Goal: Task Accomplishment & Management: Manage account settings

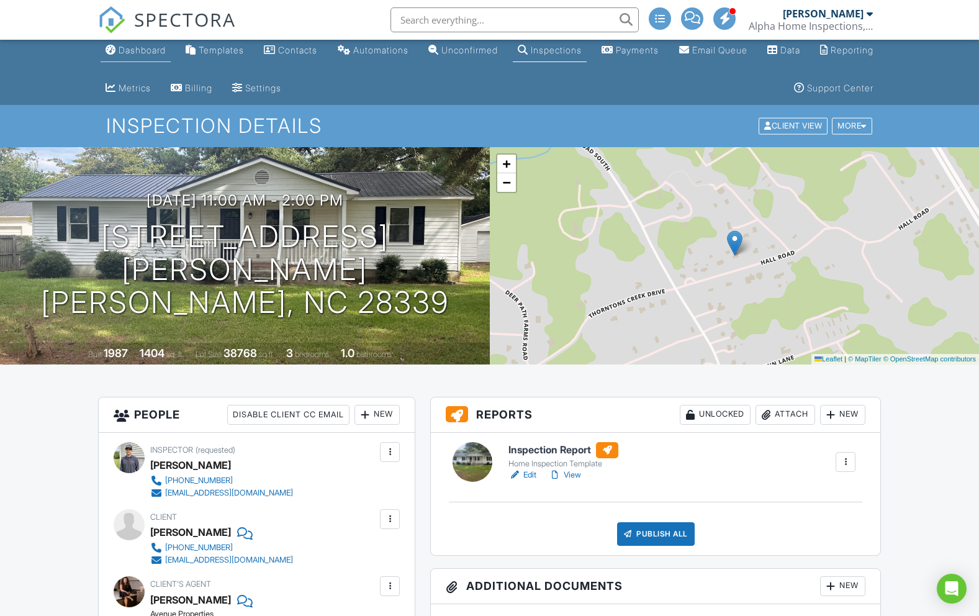
scroll to position [2, 0]
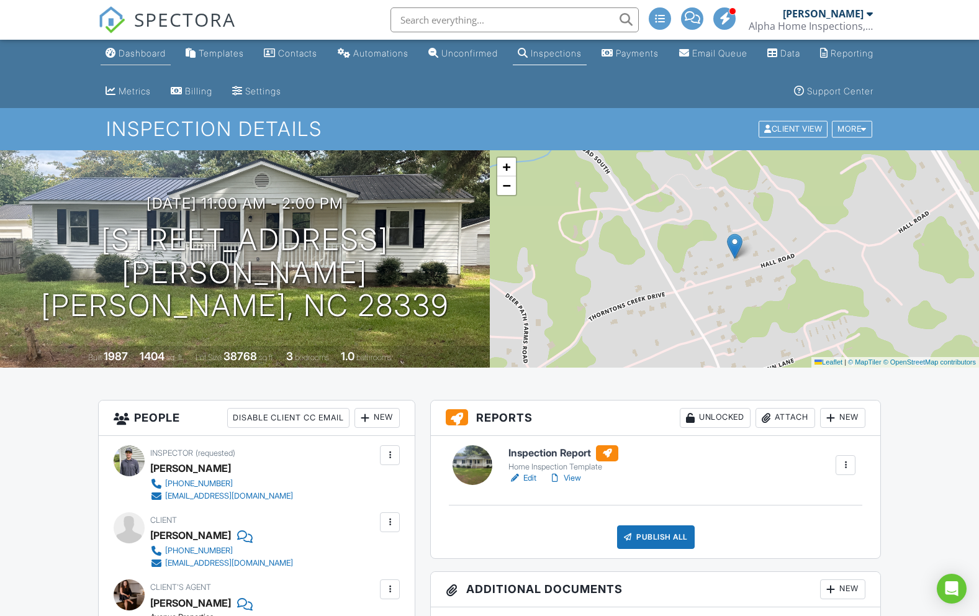
click at [157, 60] on link "Dashboard" at bounding box center [136, 53] width 70 height 23
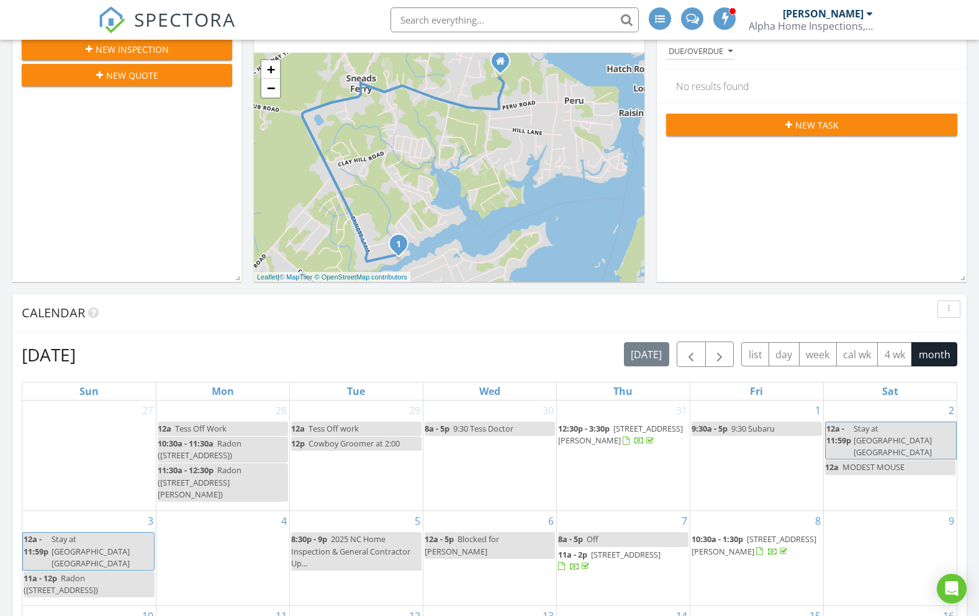
scroll to position [922, 0]
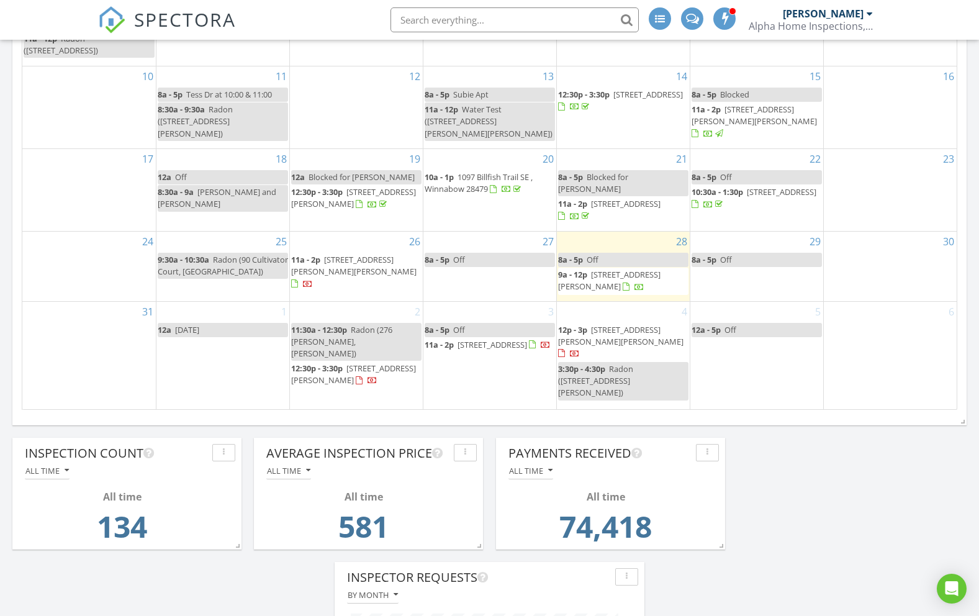
click at [649, 287] on span "9a - 12p 308 Ennett Ln, Sneads Ferry 28460" at bounding box center [623, 281] width 130 height 24
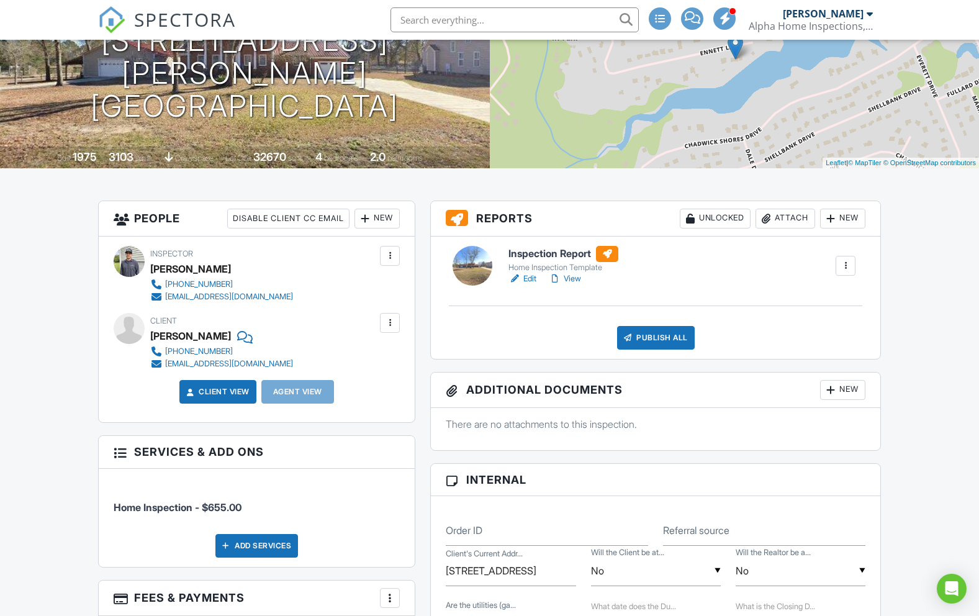
scroll to position [211, 0]
